Goal: Task Accomplishment & Management: Use online tool/utility

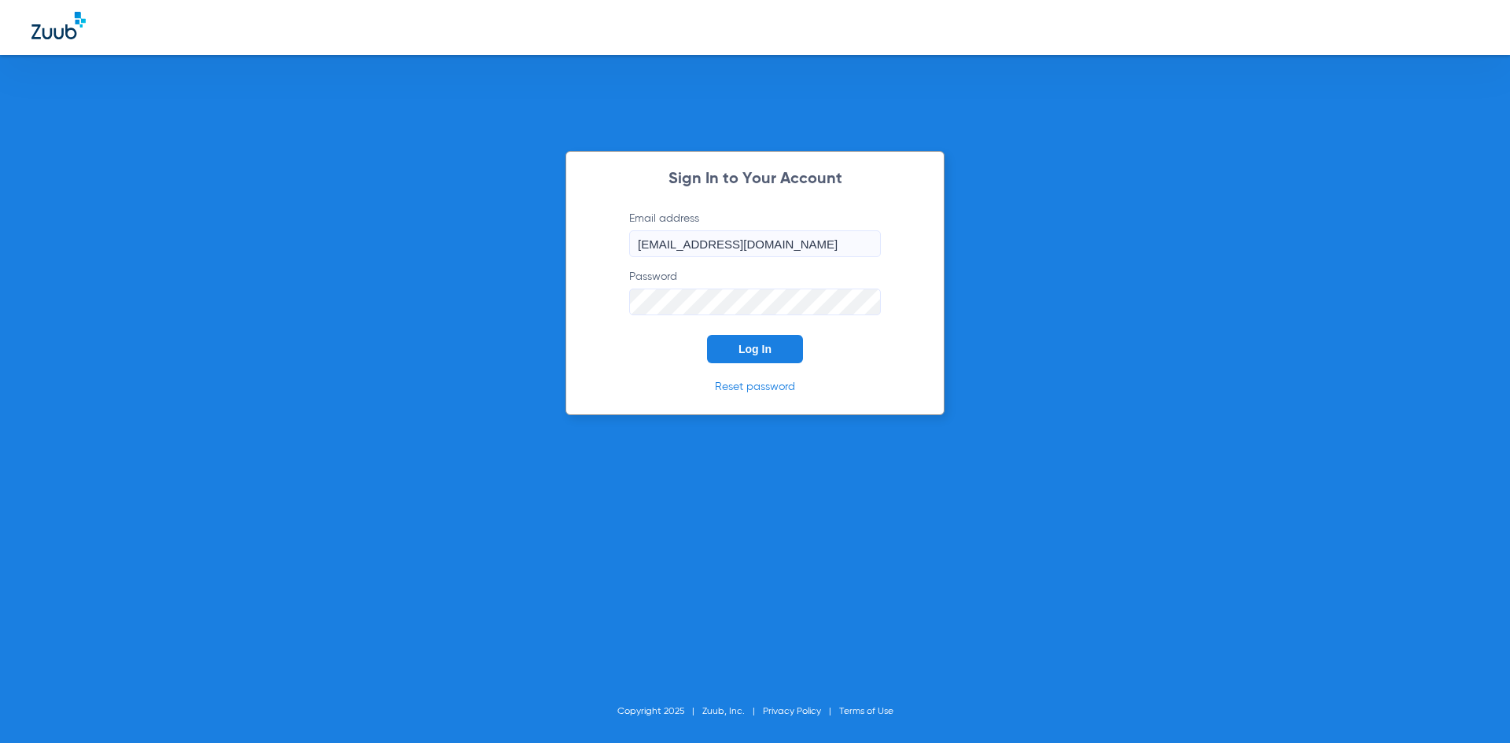
click at [782, 350] on button "Log In" at bounding box center [755, 349] width 96 height 28
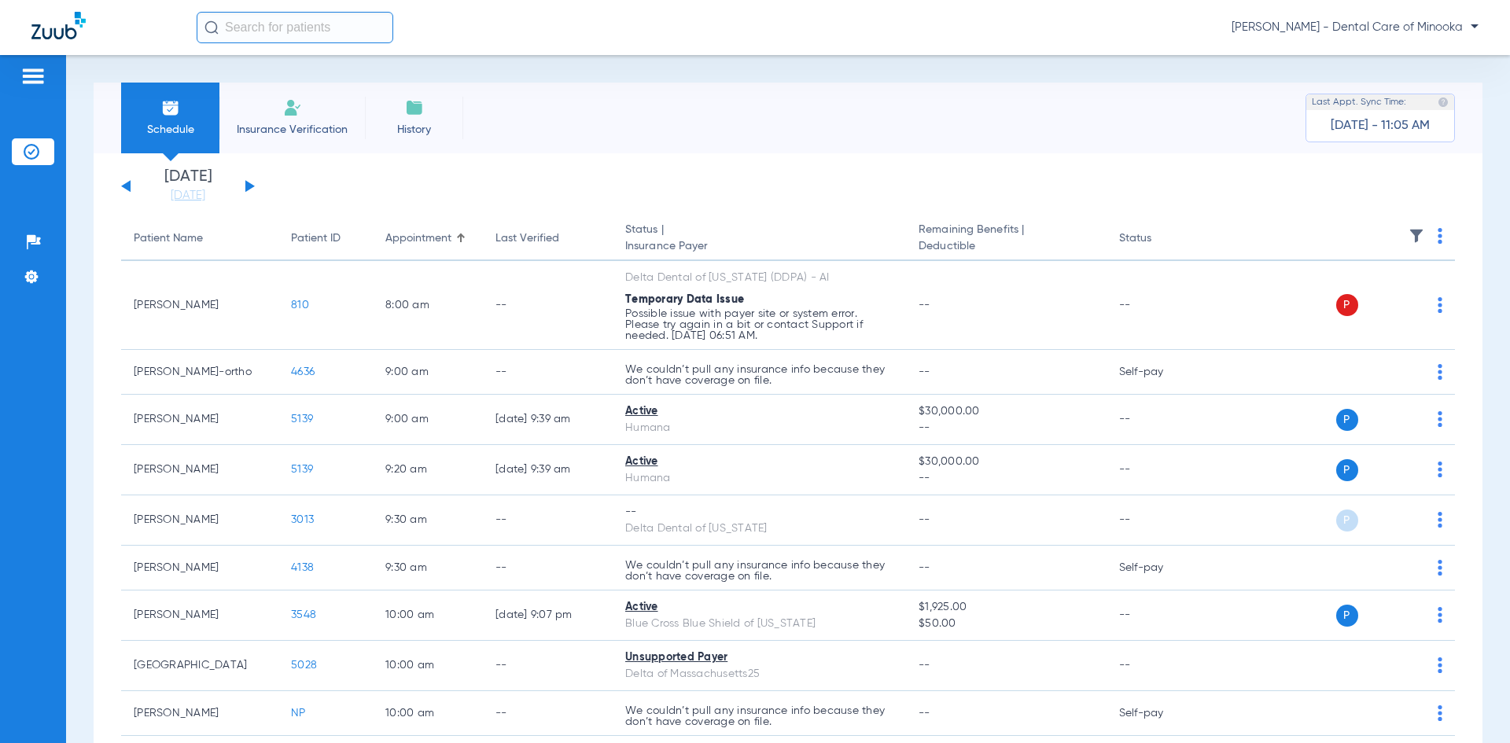
click at [258, 125] on span "Insurance Verification" at bounding box center [292, 130] width 122 height 16
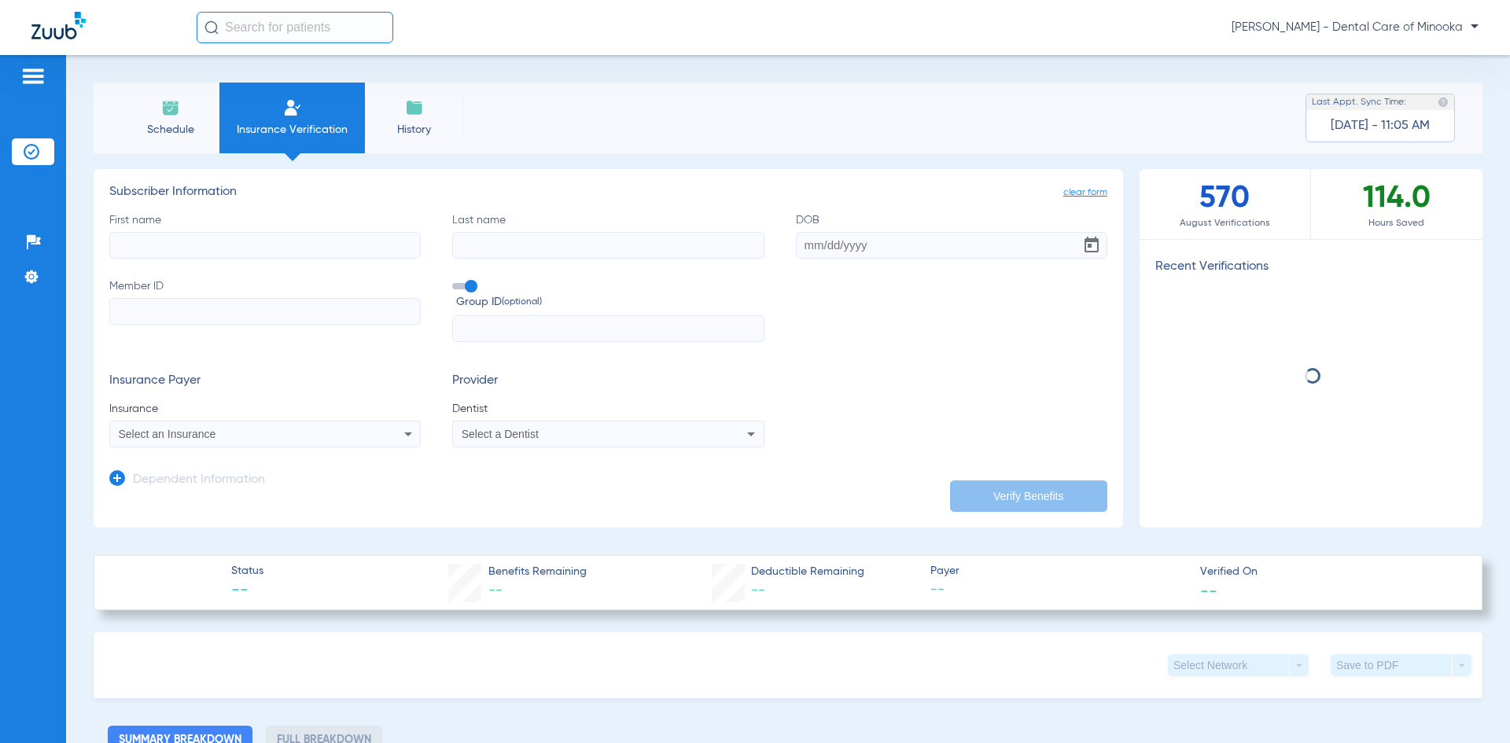
click at [266, 253] on input "First name" at bounding box center [264, 245] width 311 height 27
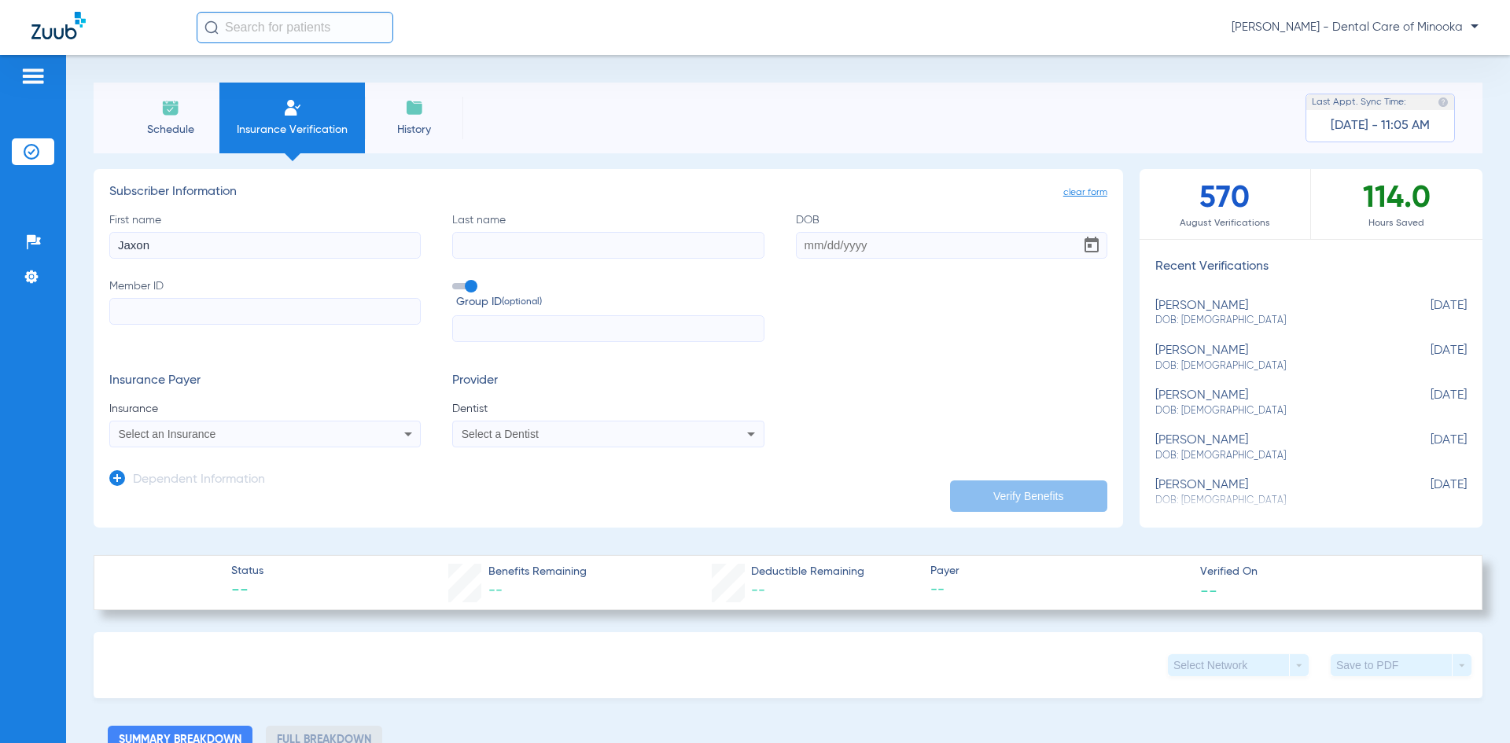
type input "Jaxon"
click at [477, 241] on input "Last name" at bounding box center [607, 245] width 311 height 27
type input "[PERSON_NAME]"
click at [820, 250] on input "DOB" at bounding box center [951, 245] width 311 height 27
type input "[DATE]"
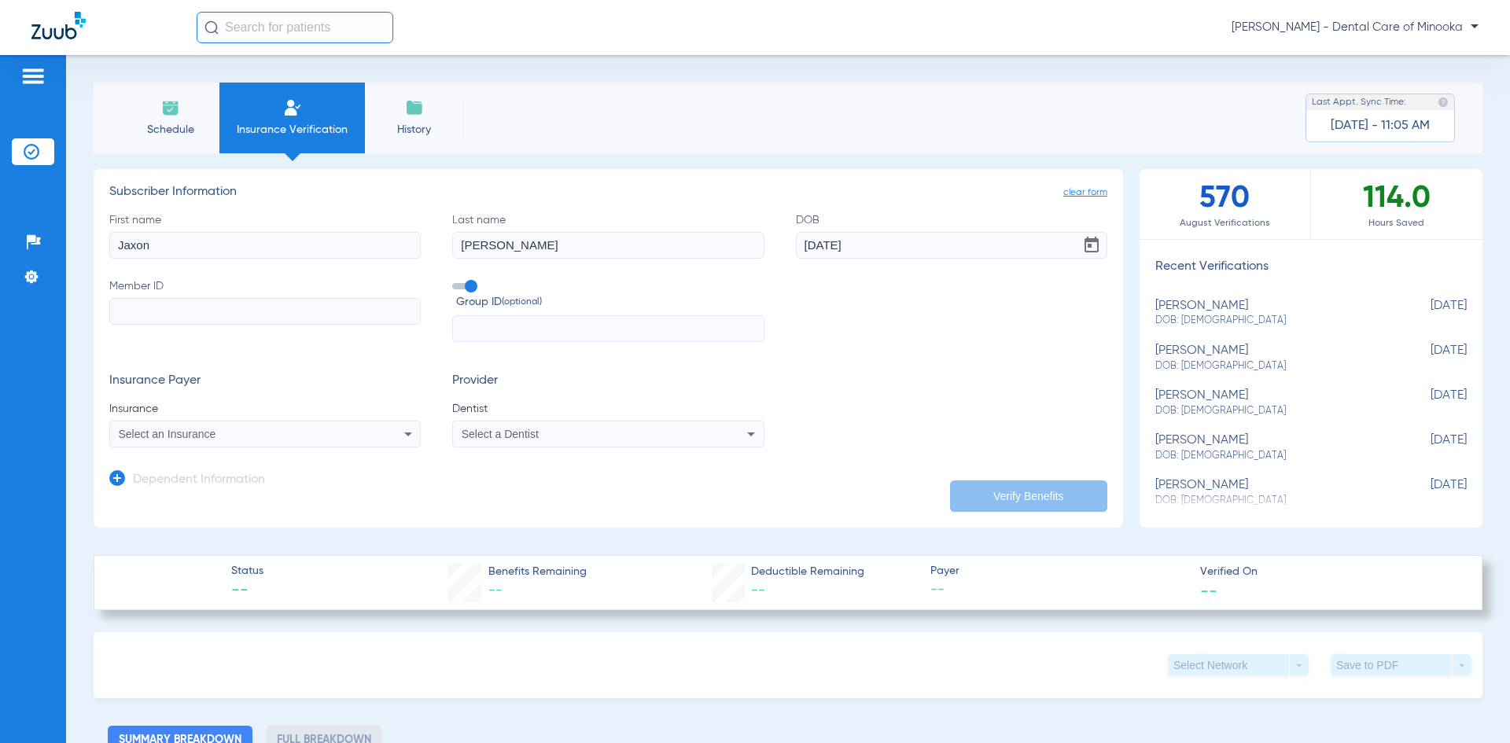
click at [329, 313] on input "Member ID" at bounding box center [264, 311] width 311 height 27
type input "357889978"
click at [300, 440] on div "Select an Insurance" at bounding box center [236, 434] width 235 height 11
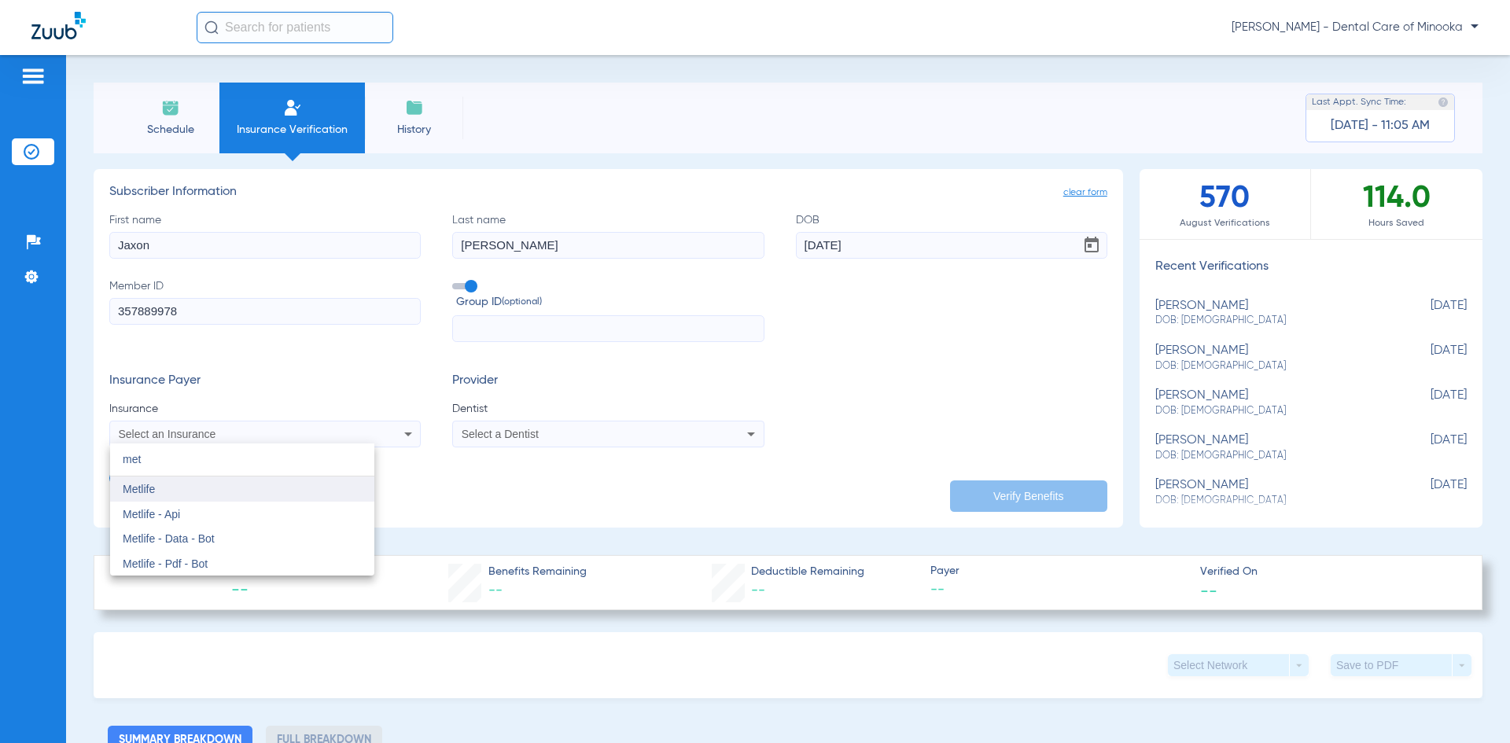
type input "met"
click at [235, 495] on mat-option "Metlife" at bounding box center [242, 489] width 264 height 25
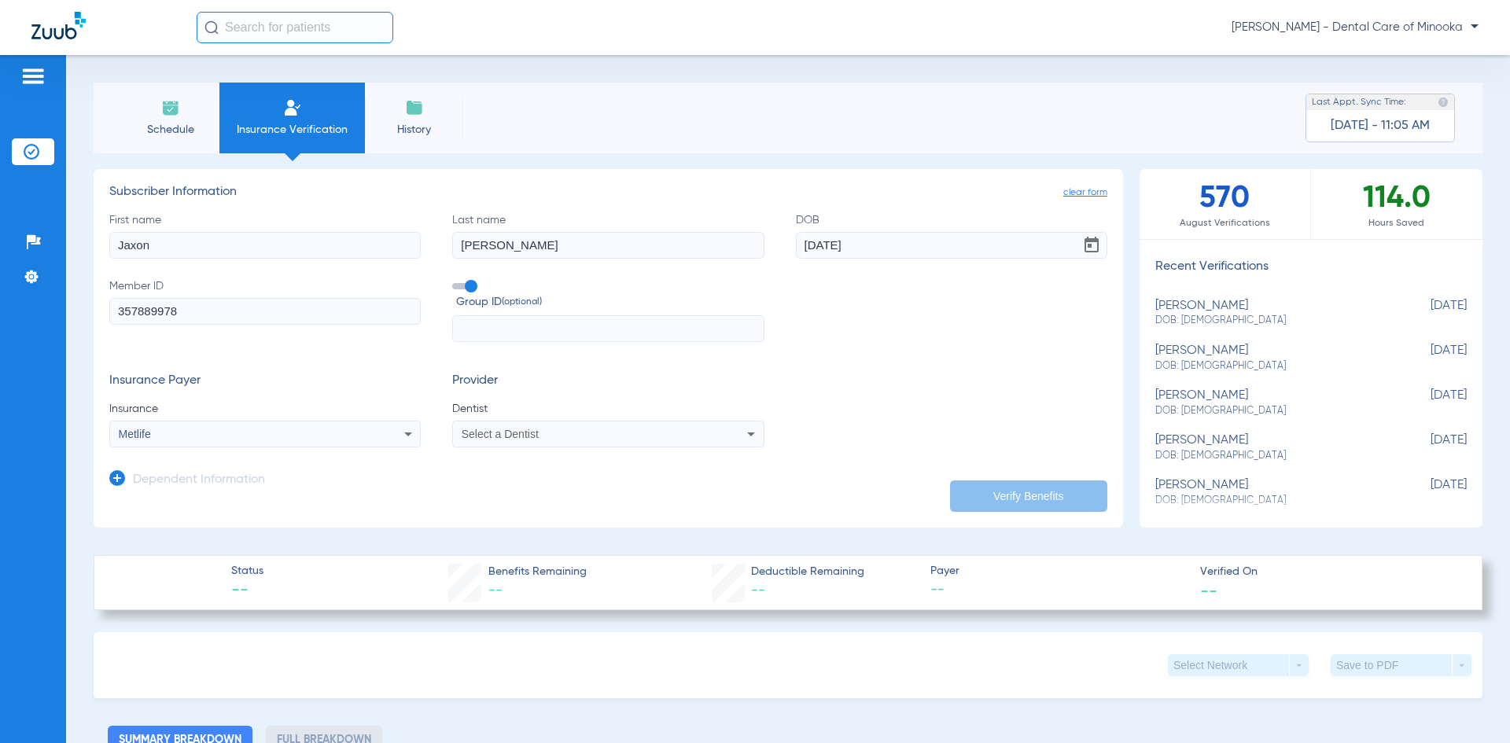
click at [558, 440] on div "Select a Dentist" at bounding box center [608, 434] width 310 height 19
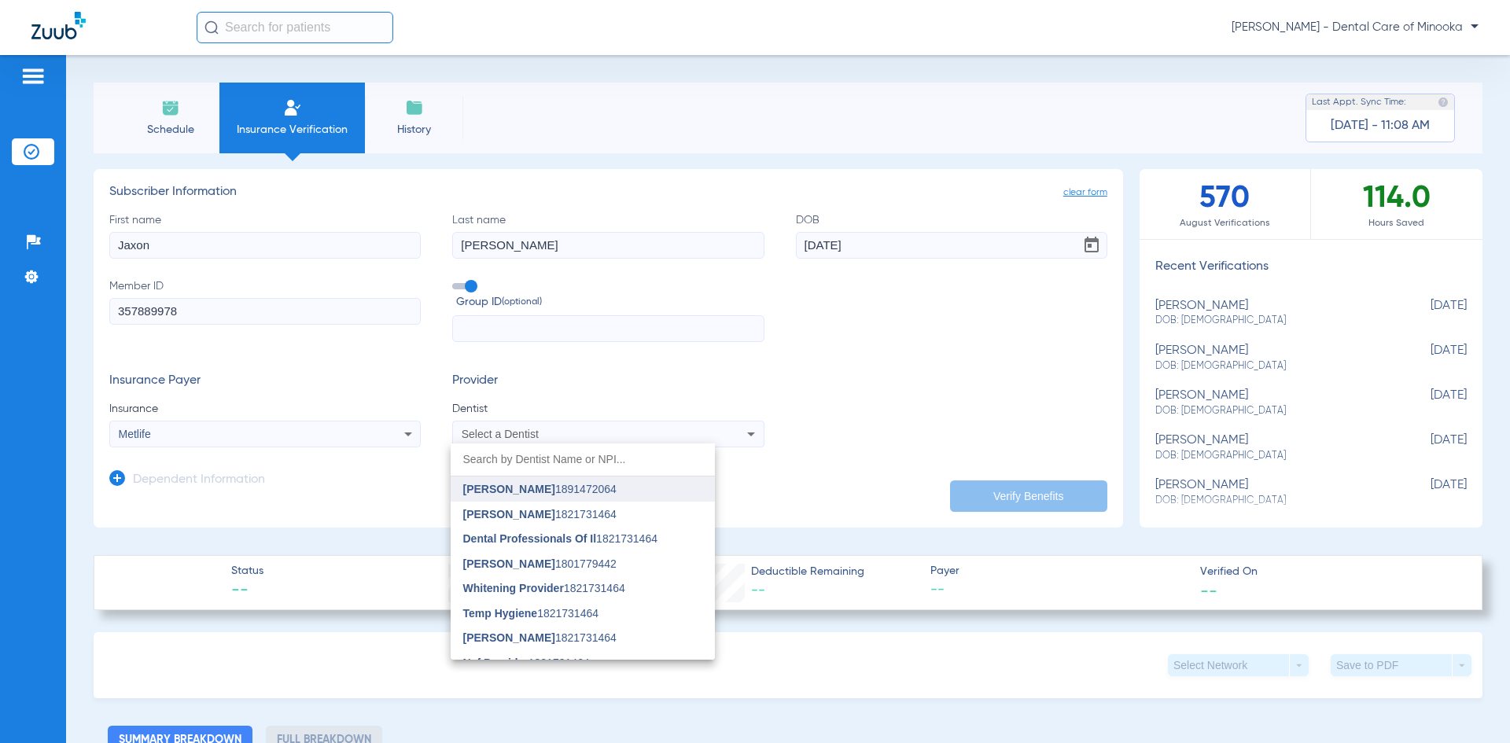
click at [541, 493] on span "[PERSON_NAME]" at bounding box center [509, 489] width 92 height 13
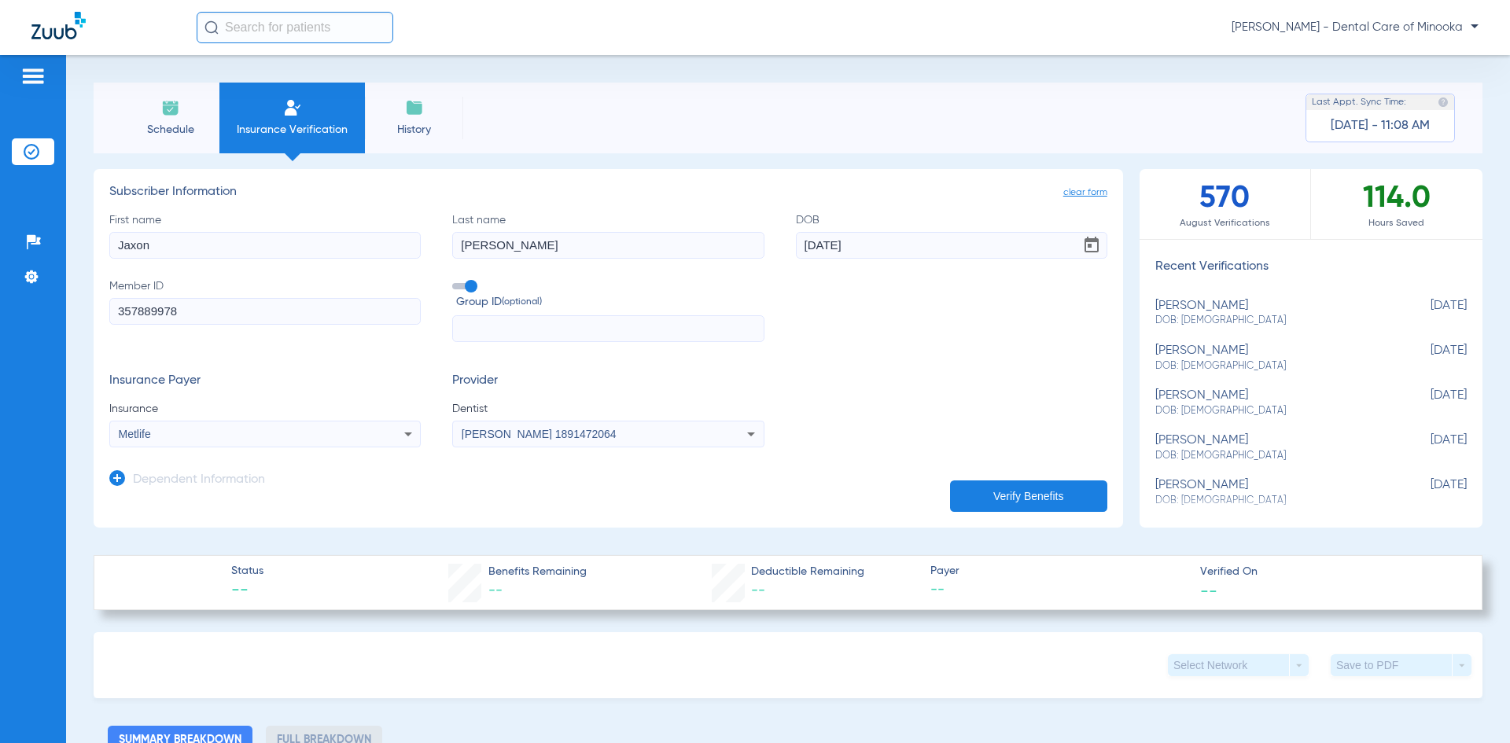
click at [988, 488] on button "Verify Benefits" at bounding box center [1028, 496] width 157 height 31
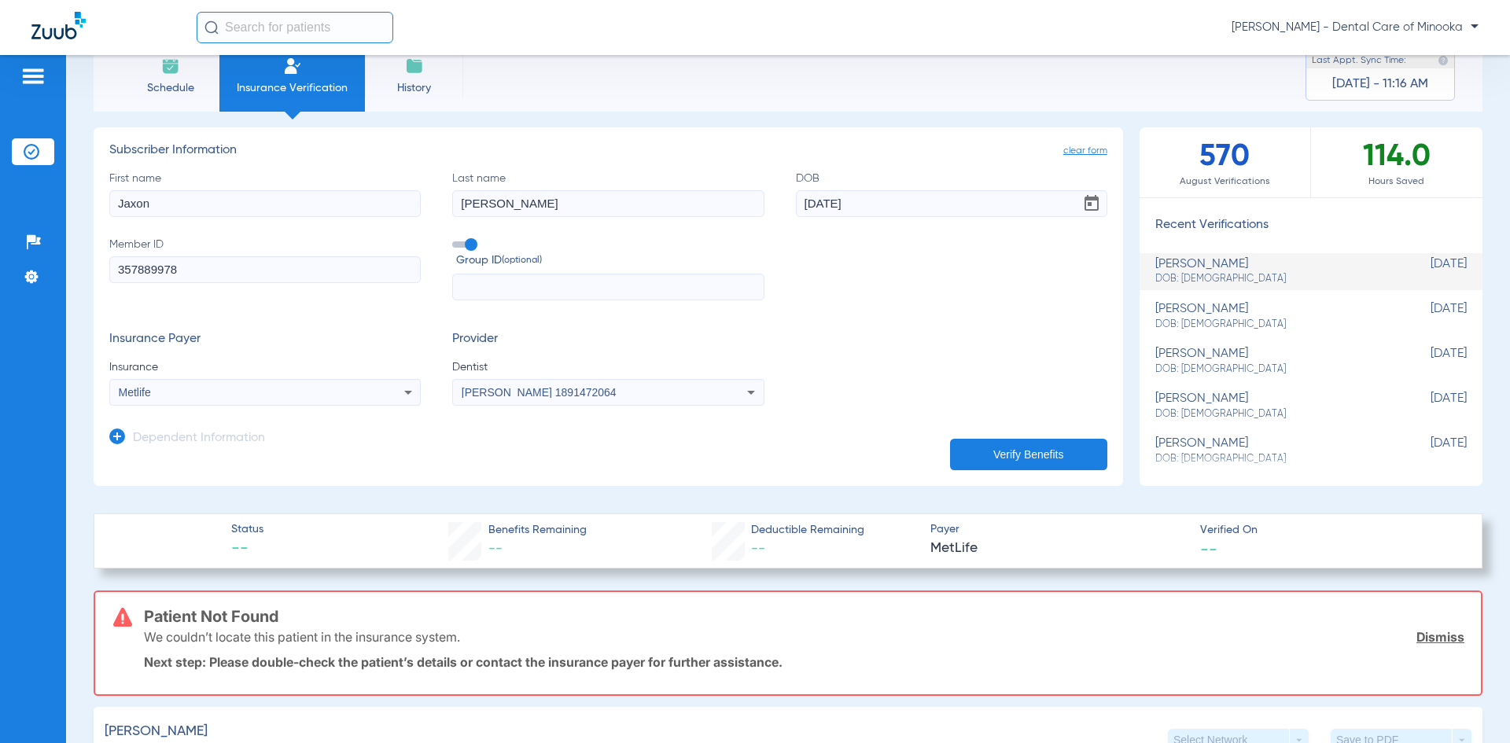
scroll to position [79, 0]
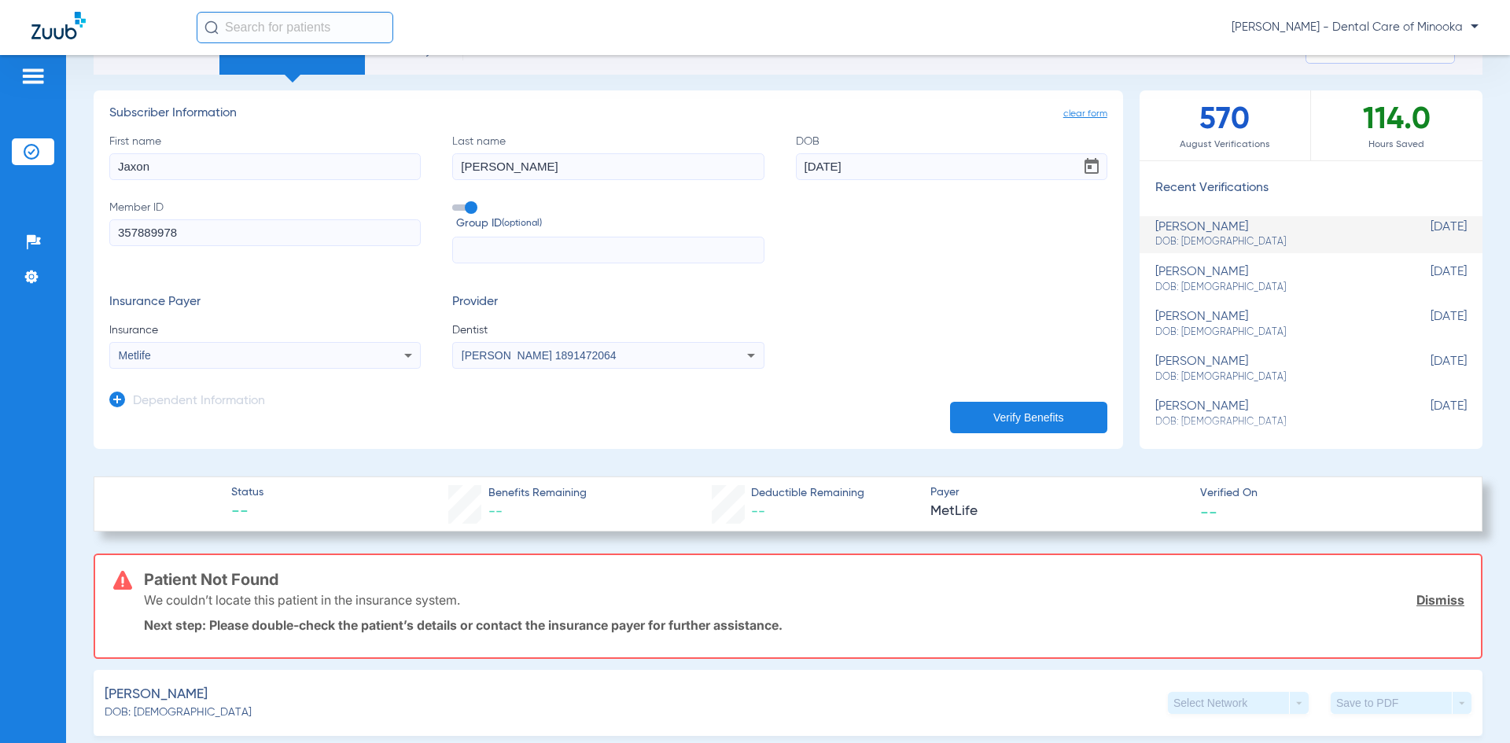
click at [116, 397] on icon at bounding box center [117, 400] width 16 height 16
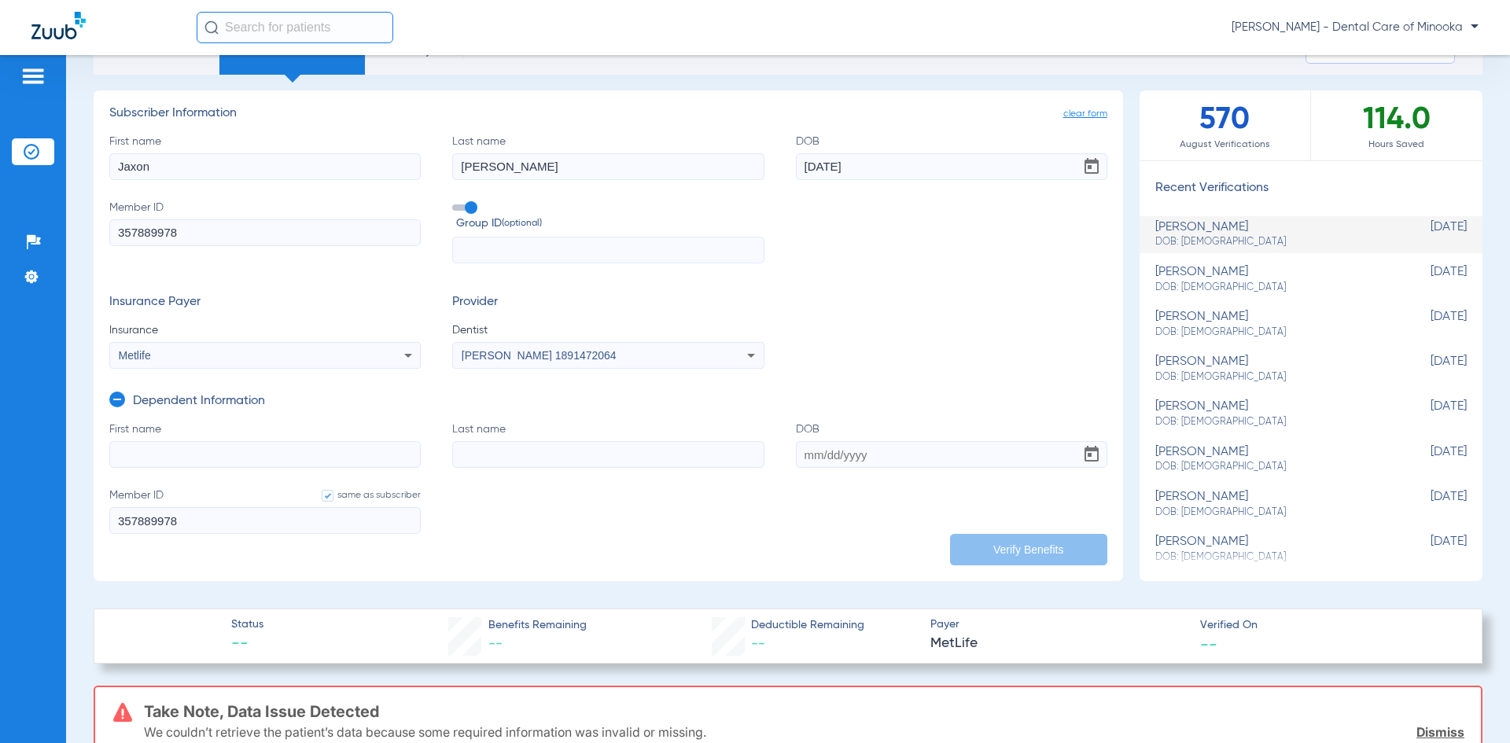
drag, startPoint x: 196, startPoint y: 169, endPoint x: 54, endPoint y: 168, distance: 141.6
click at [54, 168] on div "Patients Insurance Verification Setup Help Center Settings Schedule Insurance V…" at bounding box center [755, 426] width 1510 height 743
type input "[PERSON_NAME]"
drag, startPoint x: 873, startPoint y: 168, endPoint x: 753, endPoint y: 164, distance: 119.6
click at [756, 165] on div "First name [PERSON_NAME] Last name [PERSON_NAME] DOB [DEMOGRAPHIC_DATA] Member …" at bounding box center [608, 199] width 998 height 131
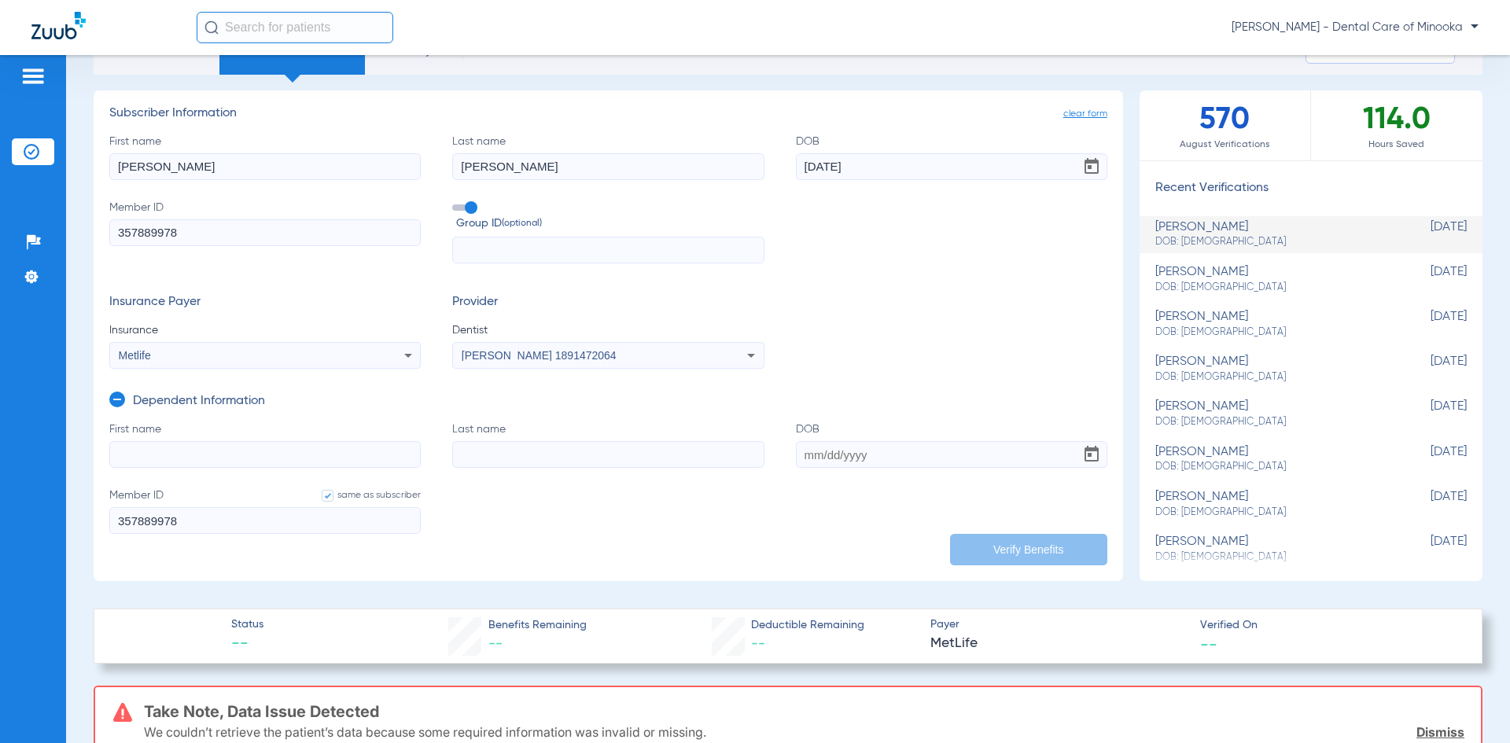
type input "[DATE]"
click at [687, 452] on input "Last name" at bounding box center [607, 454] width 311 height 27
click at [129, 453] on input "First name" at bounding box center [264, 454] width 311 height 27
click at [805, 449] on input "DOB" at bounding box center [951, 454] width 311 height 27
type input "[DATE]"
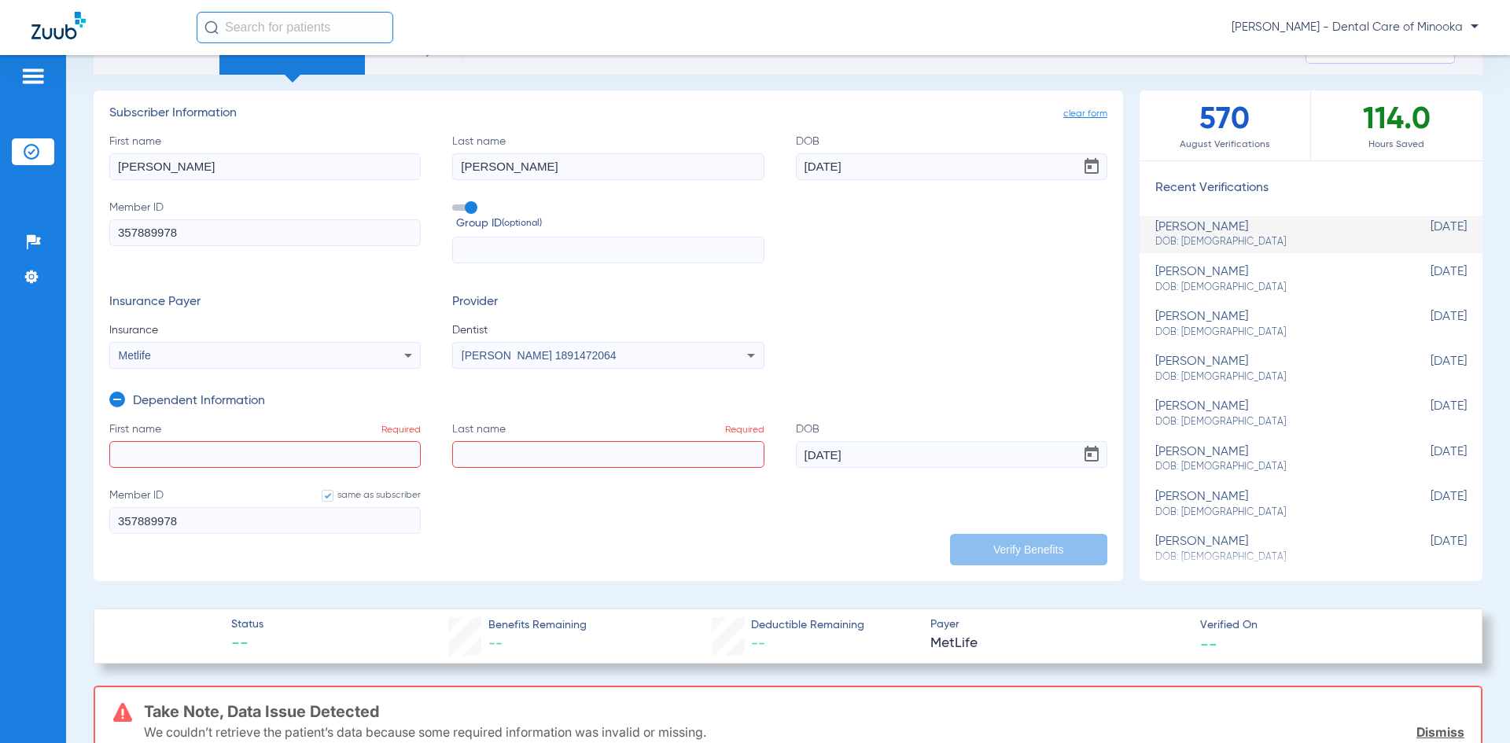
click at [549, 449] on input "Last name Required" at bounding box center [607, 454] width 311 height 27
type input "[PERSON_NAME]"
click at [288, 450] on input "First name Required" at bounding box center [264, 454] width 311 height 27
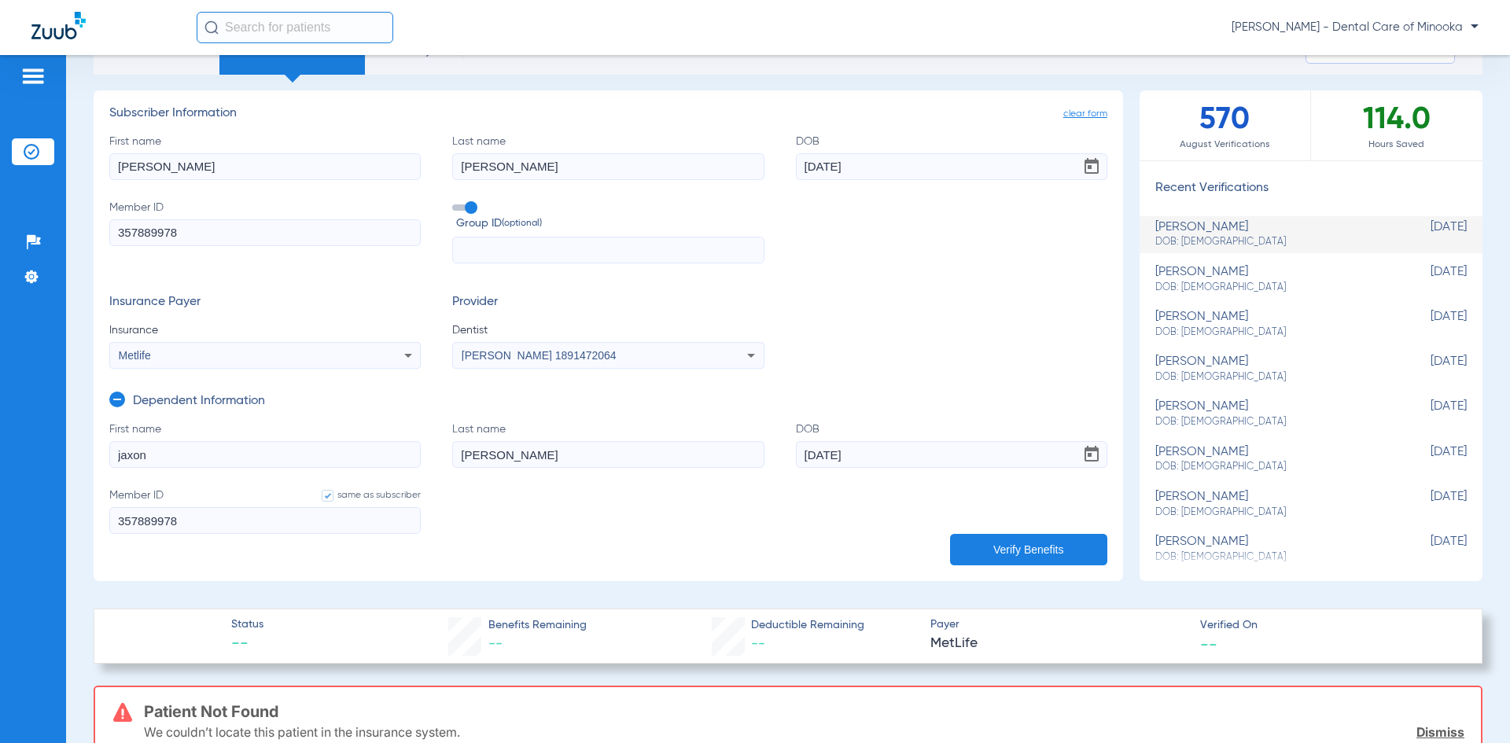
type input "jaxon"
click at [1016, 550] on button "Verify Benefits" at bounding box center [1028, 549] width 157 height 31
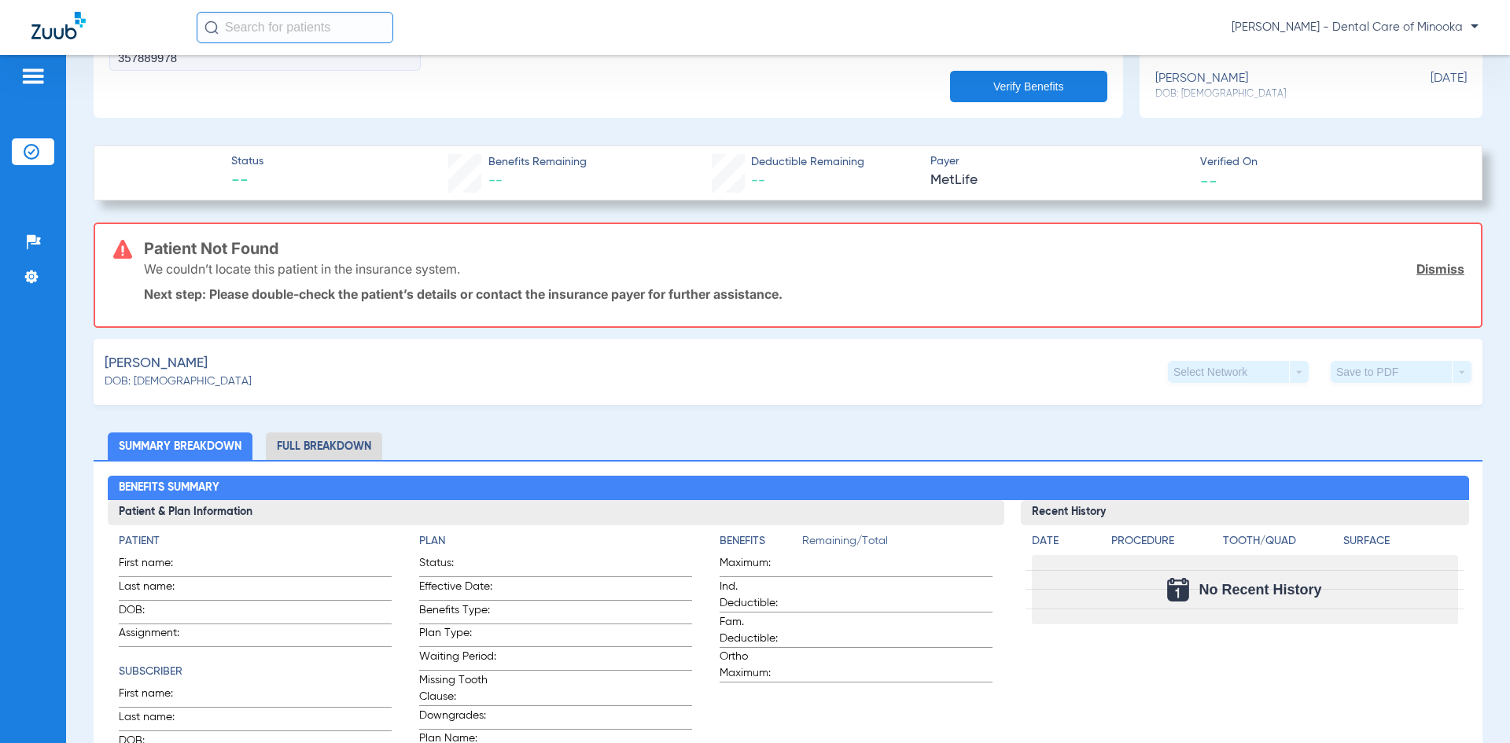
scroll to position [551, 0]
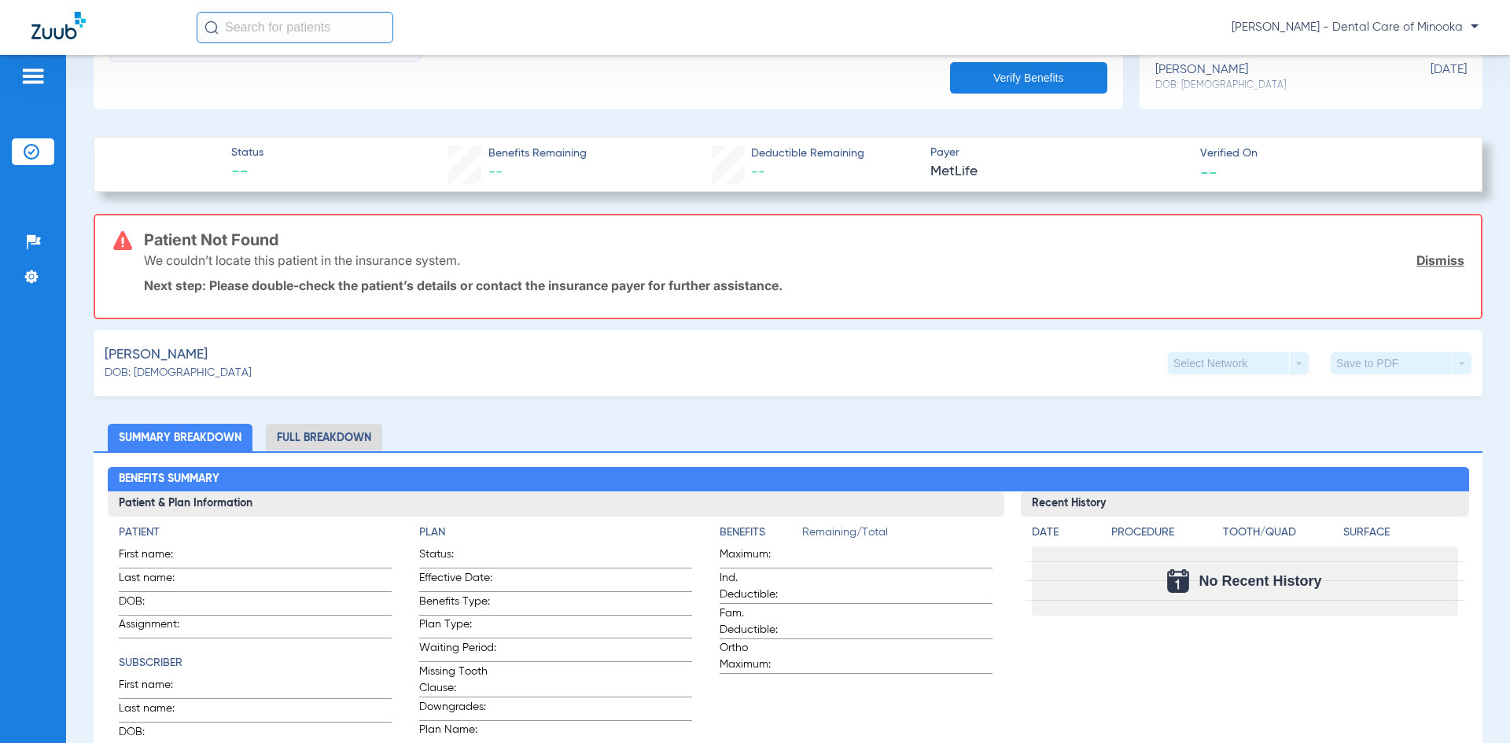
click at [311, 437] on li "Full Breakdown" at bounding box center [324, 438] width 116 height 28
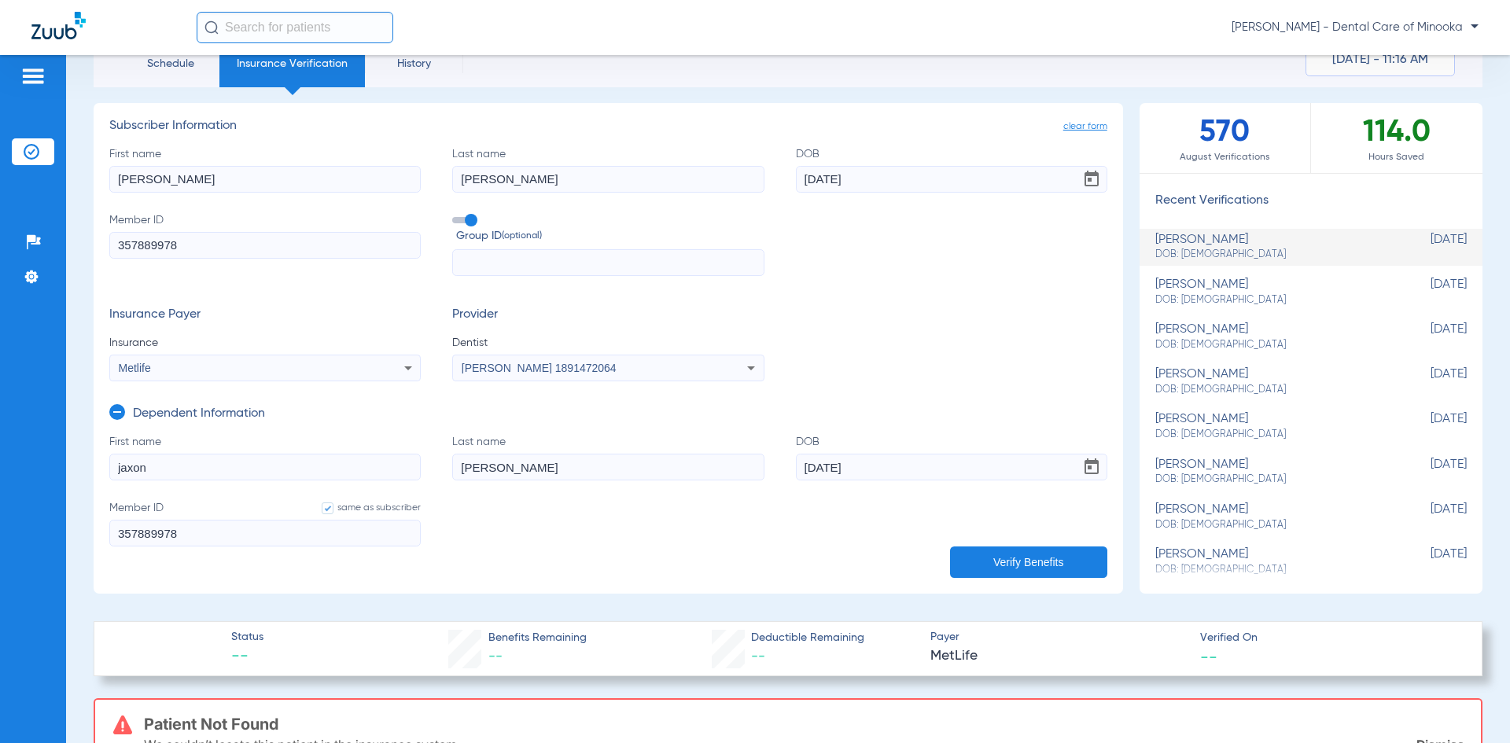
scroll to position [0, 0]
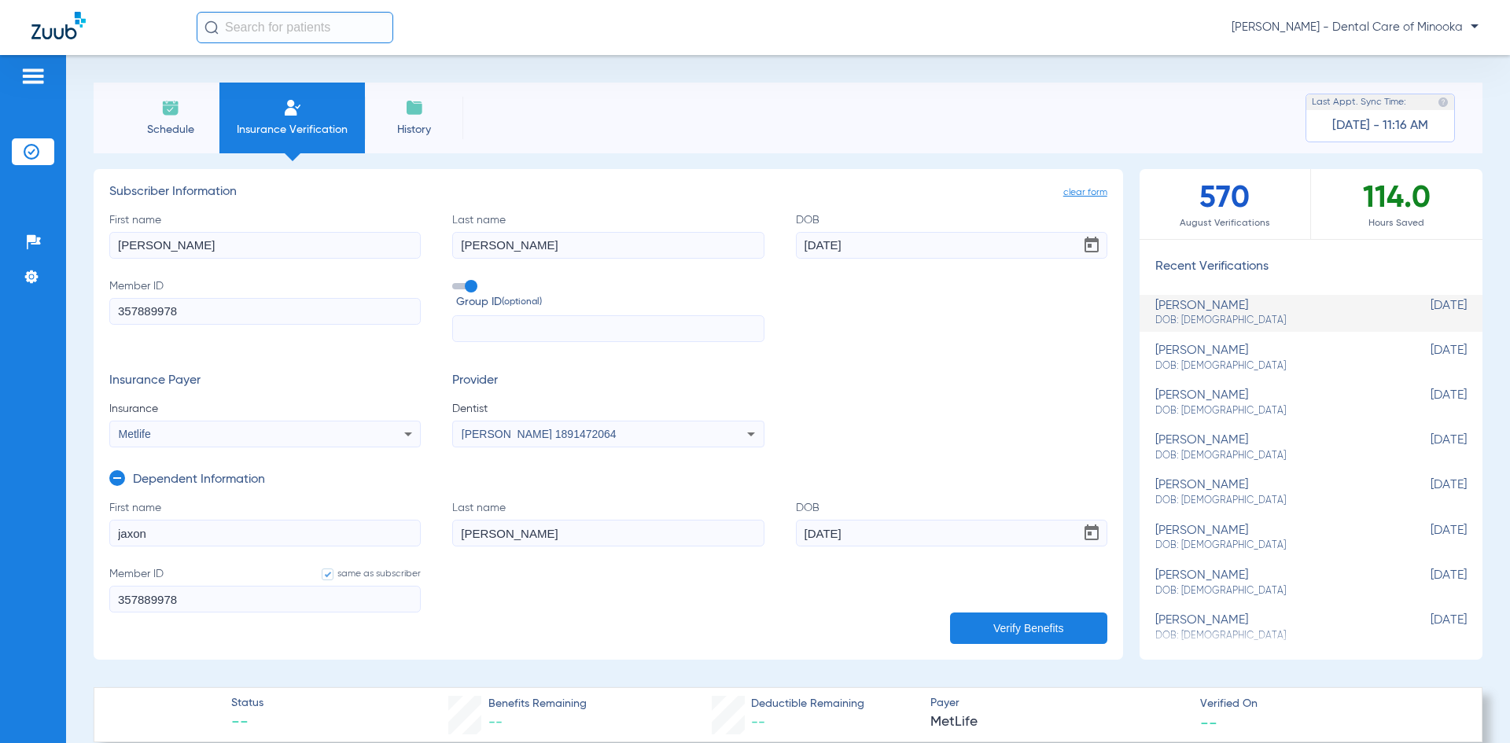
click at [1174, 311] on div "[PERSON_NAME] DOB: [DEMOGRAPHIC_DATA]" at bounding box center [1271, 313] width 233 height 29
